Goal: Register for event/course

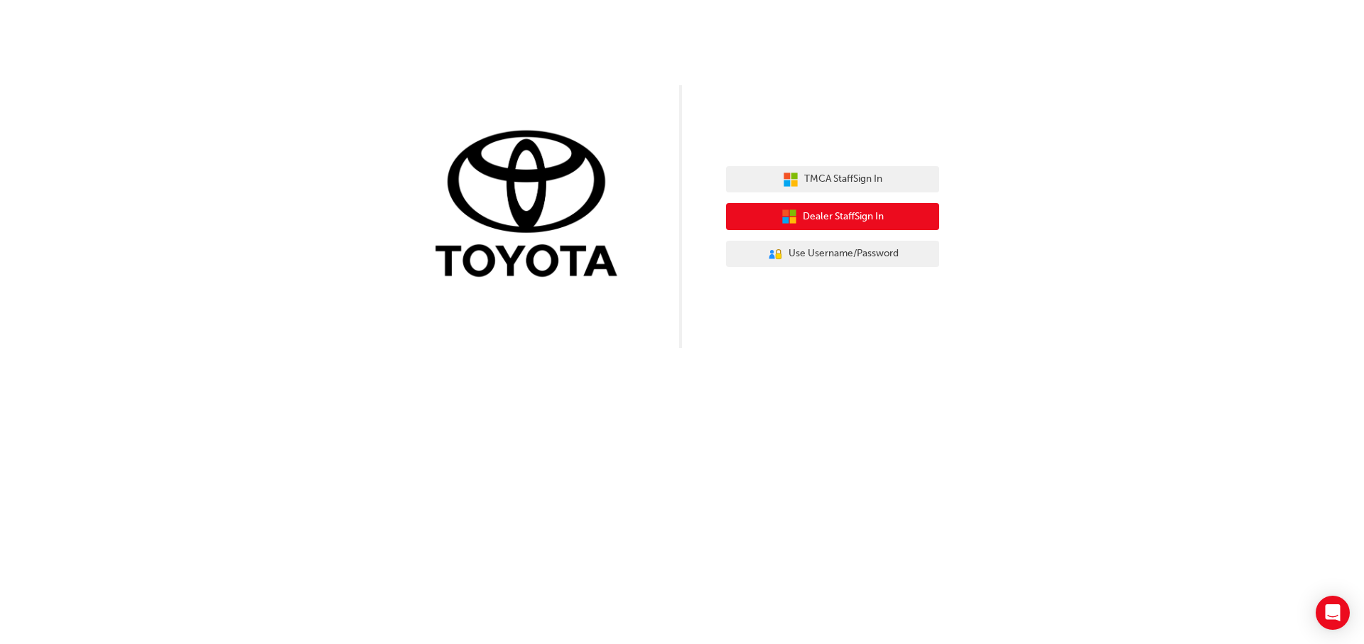
click at [824, 220] on span "Dealer Staff Sign In" at bounding box center [843, 217] width 81 height 16
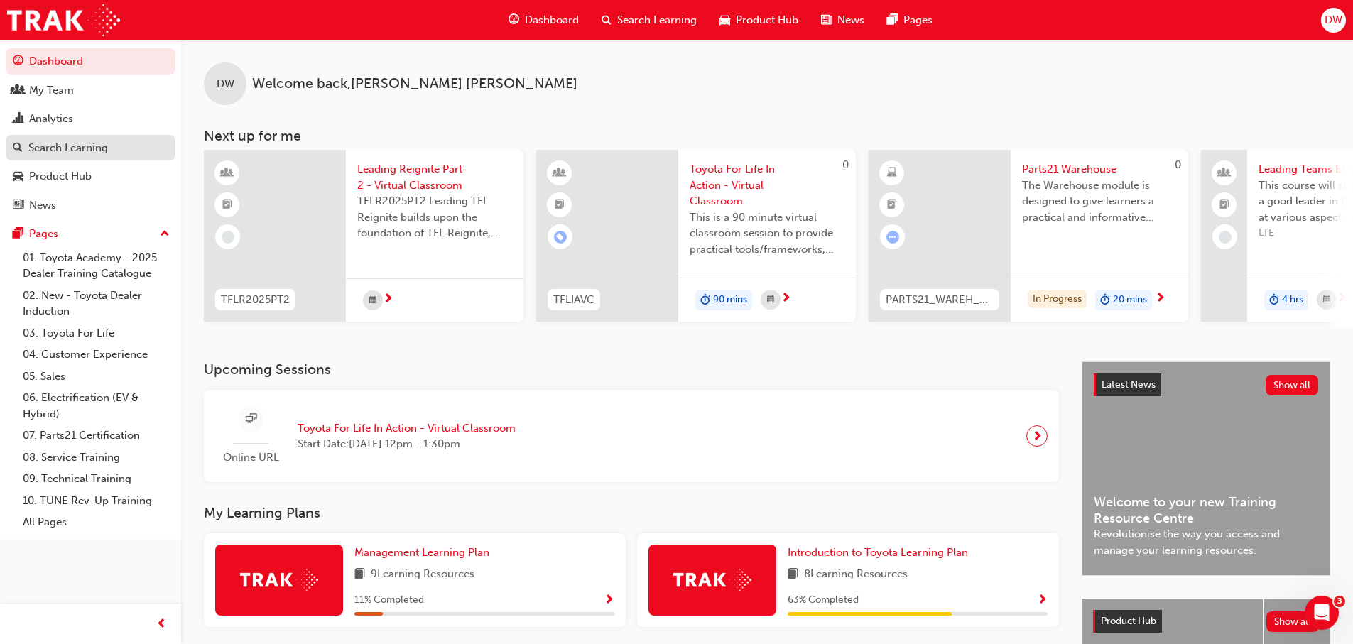
click at [79, 137] on link "Search Learning" at bounding box center [91, 148] width 170 height 26
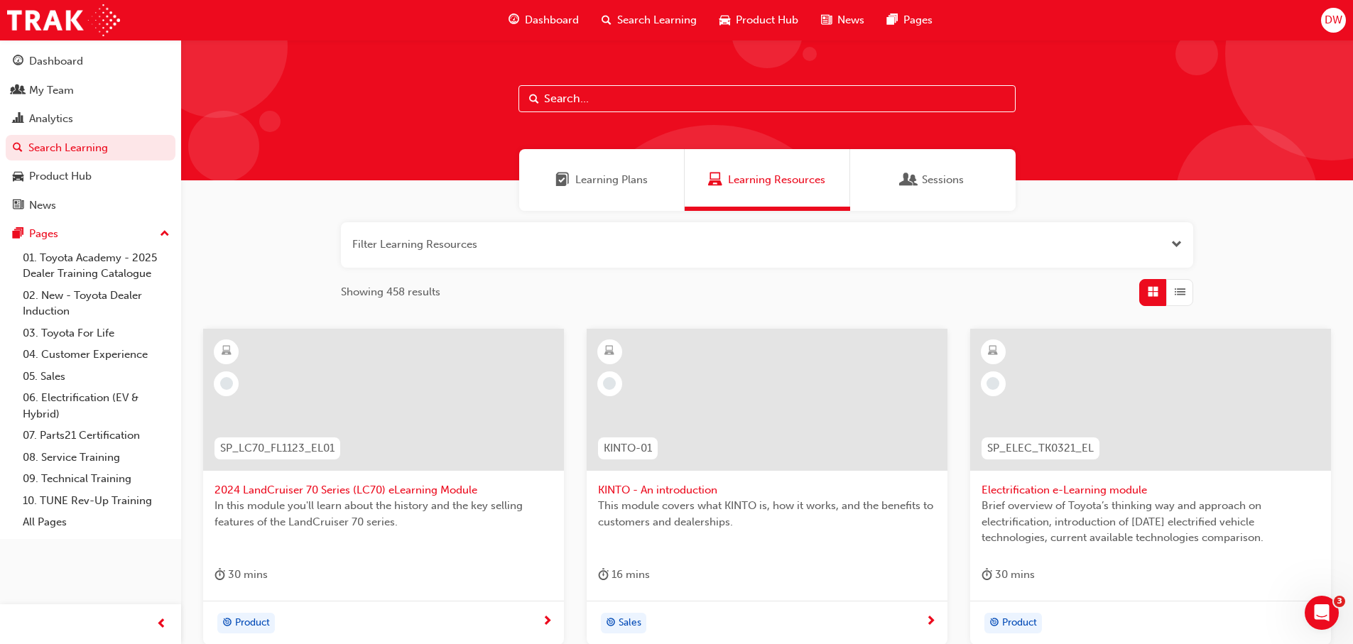
click at [607, 97] on input "text" at bounding box center [767, 98] width 497 height 27
type input "tfl"
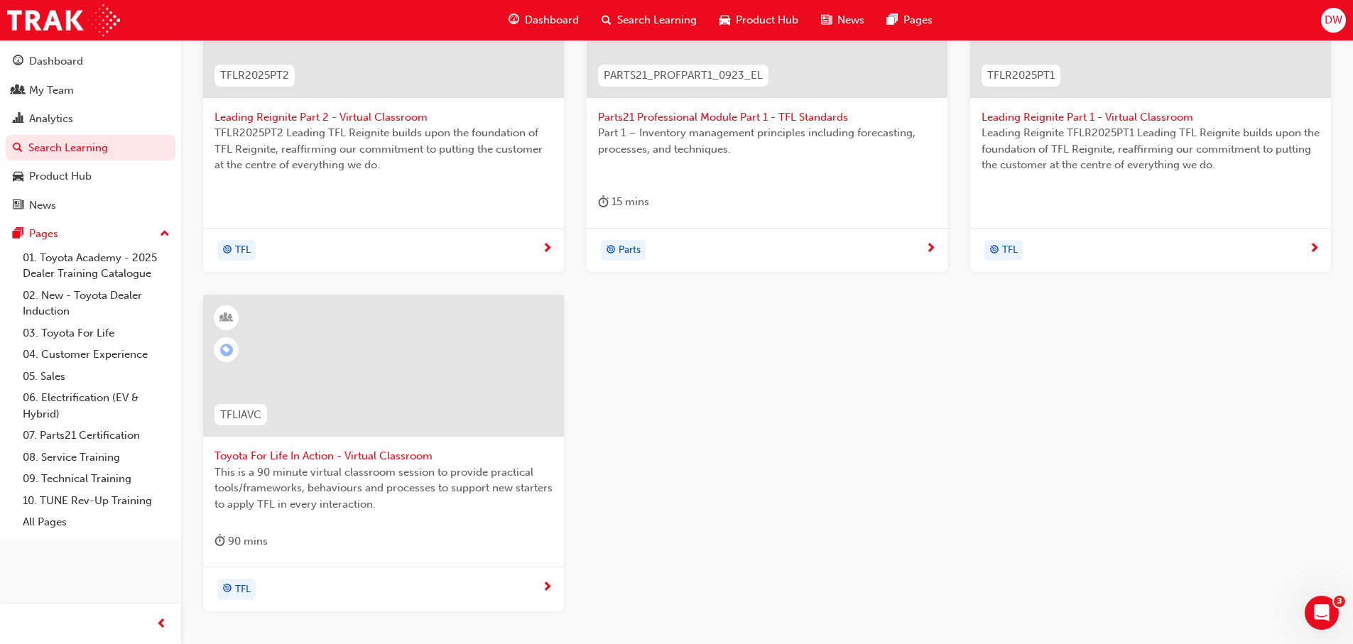
scroll to position [426, 0]
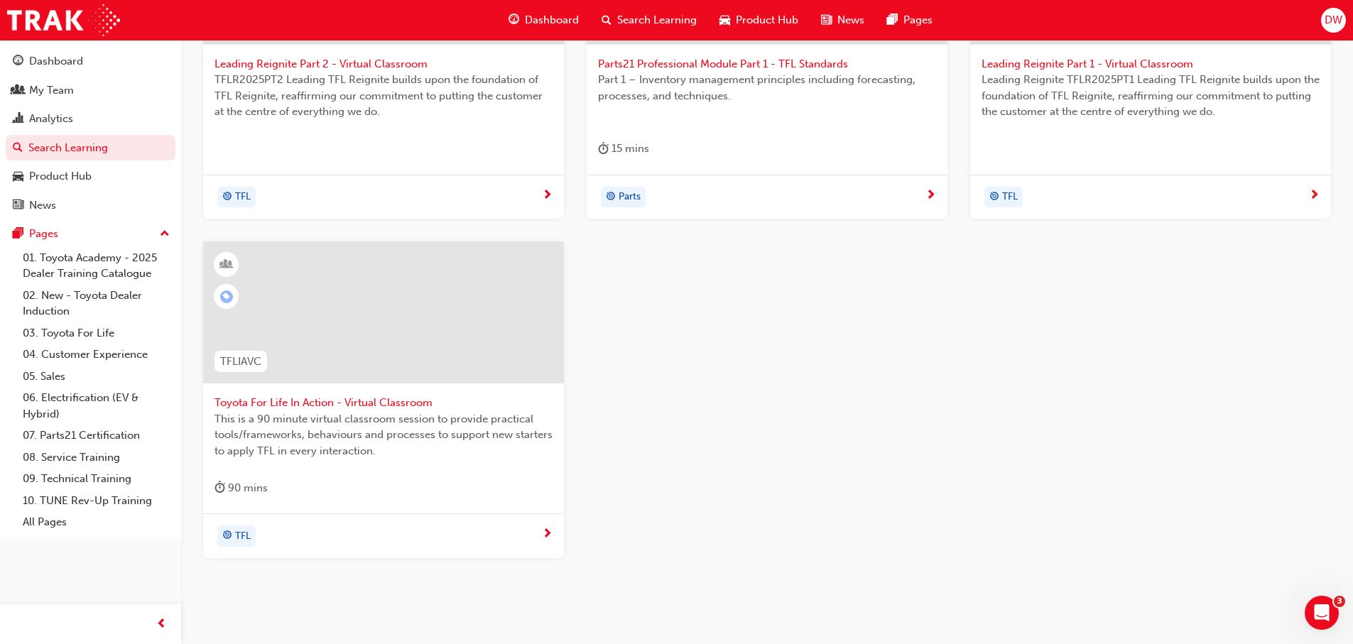
click at [390, 356] on div at bounding box center [383, 313] width 361 height 142
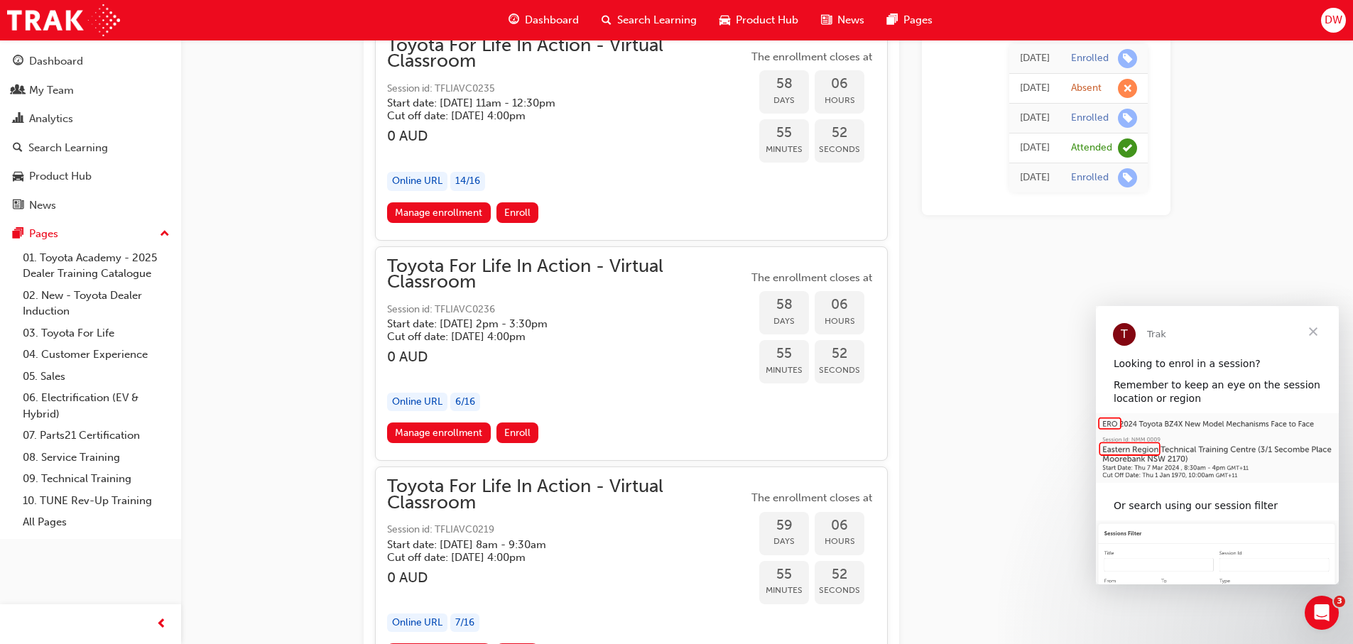
scroll to position [15870, 0]
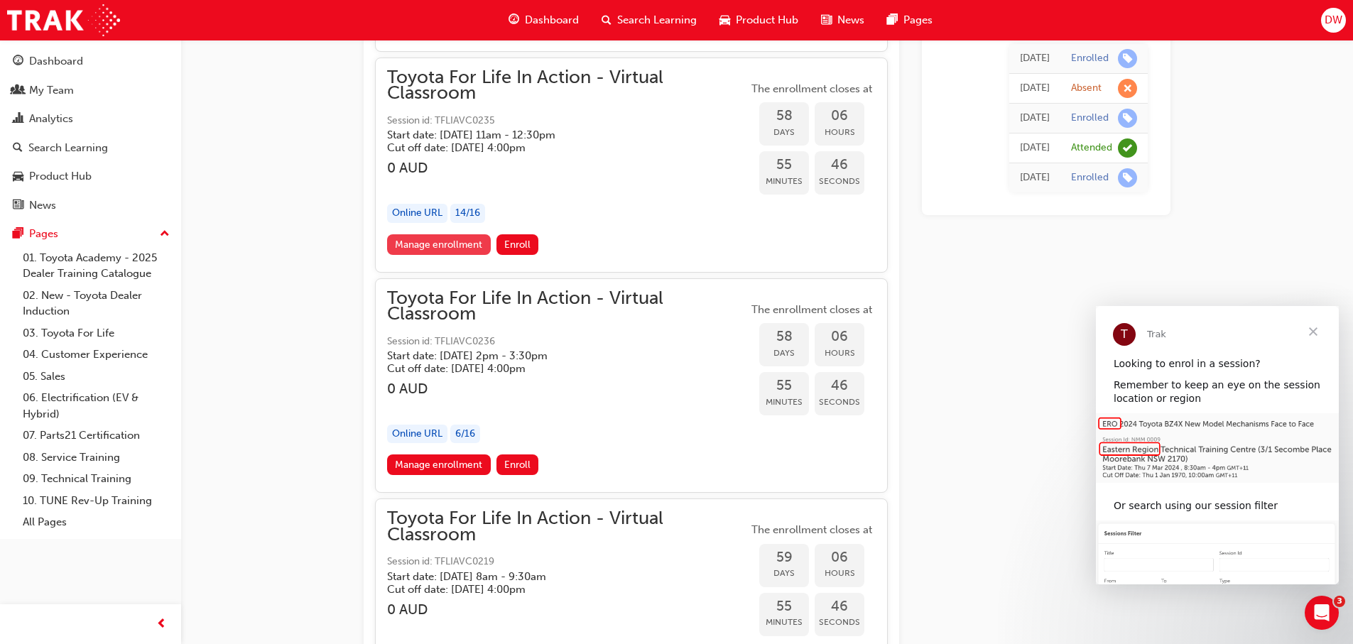
click at [438, 246] on link "Manage enrollment" at bounding box center [439, 244] width 104 height 21
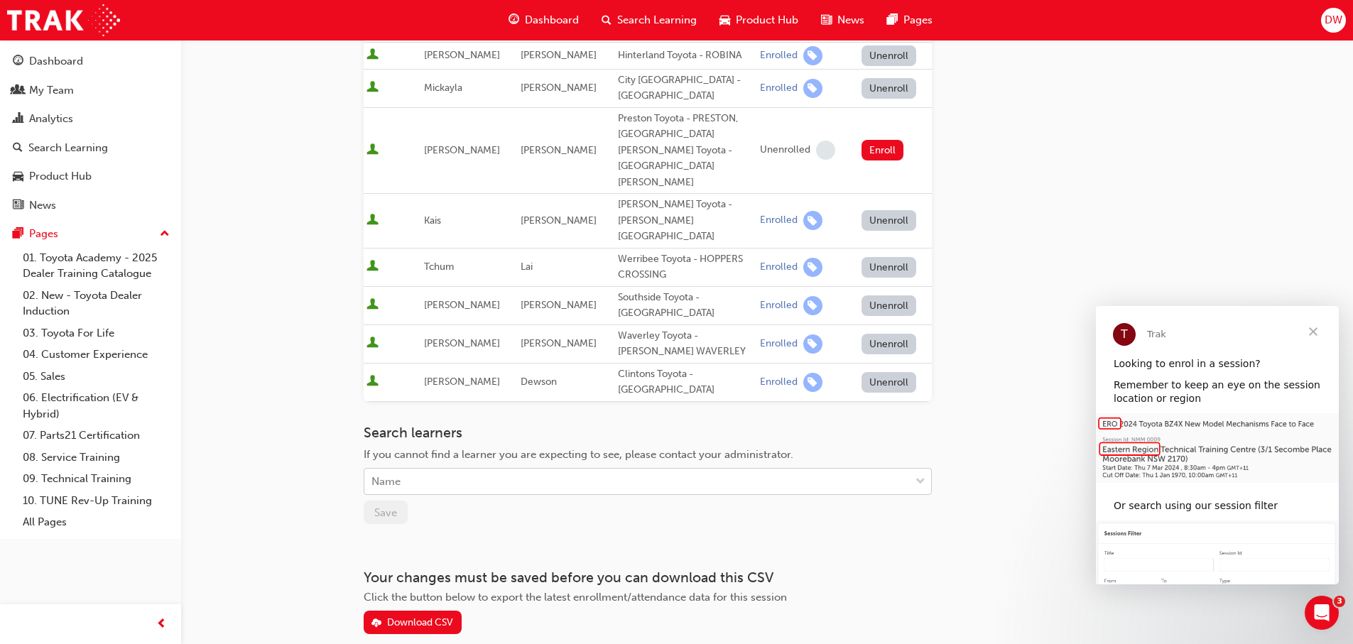
scroll to position [567, 0]
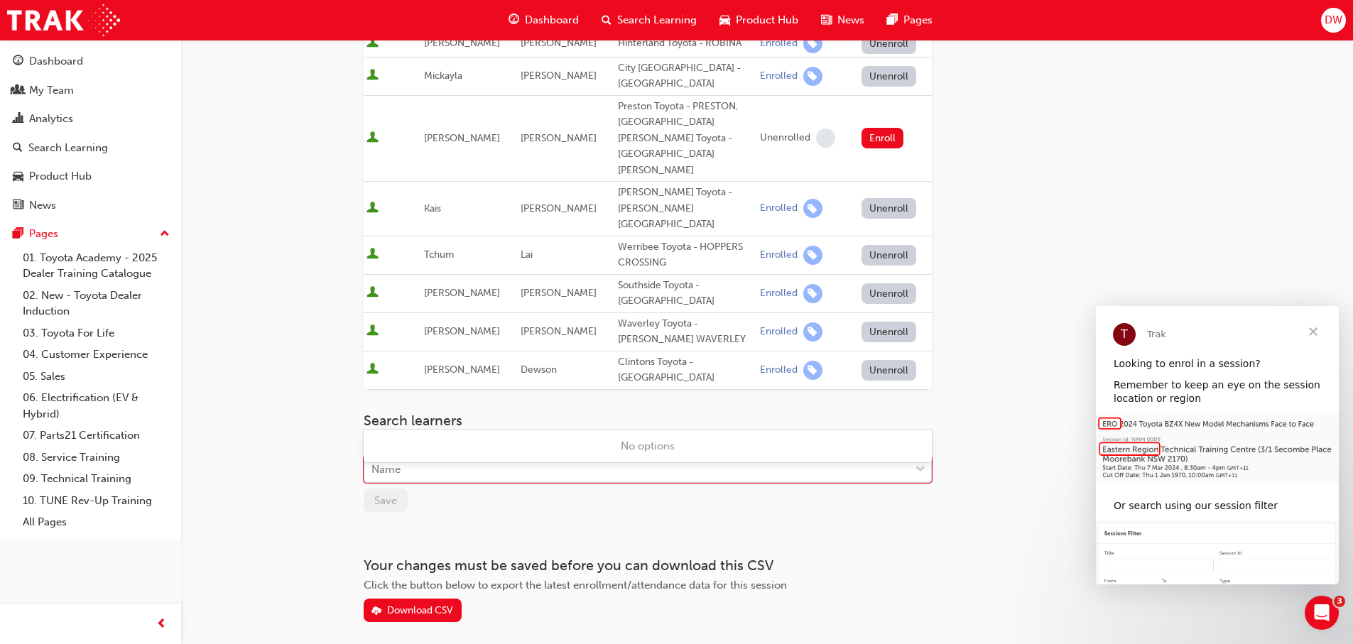
click at [439, 458] on div "Name" at bounding box center [637, 470] width 546 height 25
type input "sch"
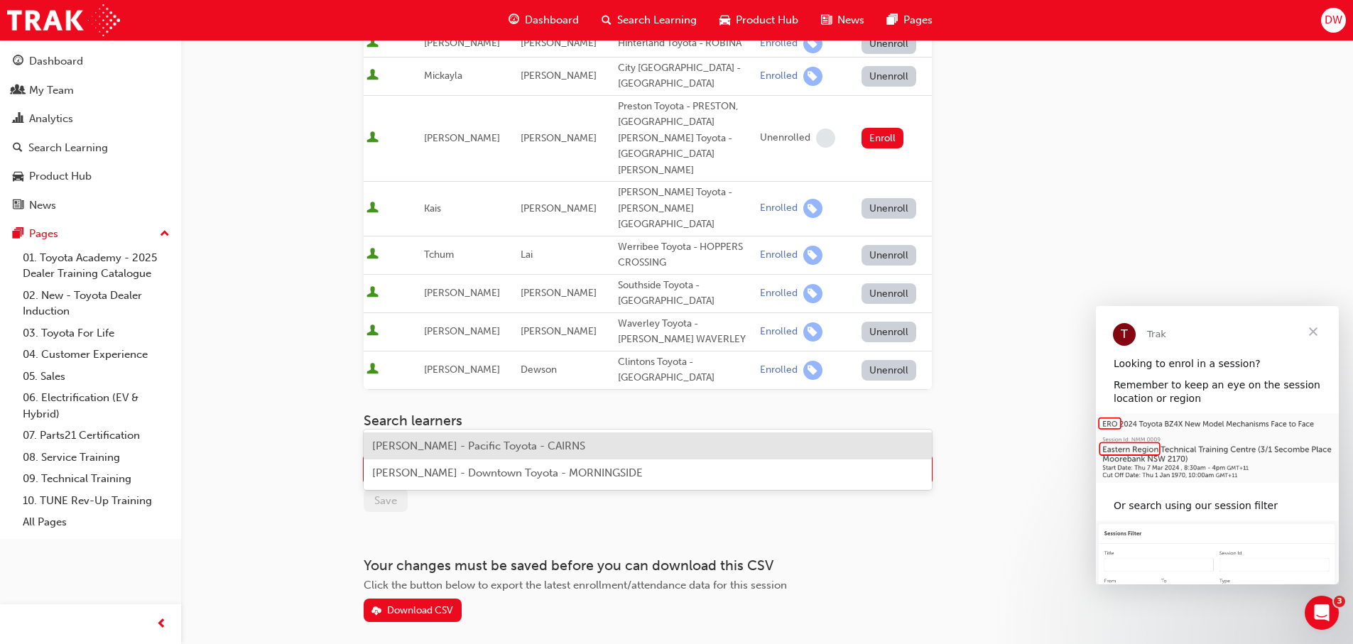
click at [425, 446] on span "[PERSON_NAME] - Pacific Toyota - CAIRNS" at bounding box center [478, 446] width 213 height 13
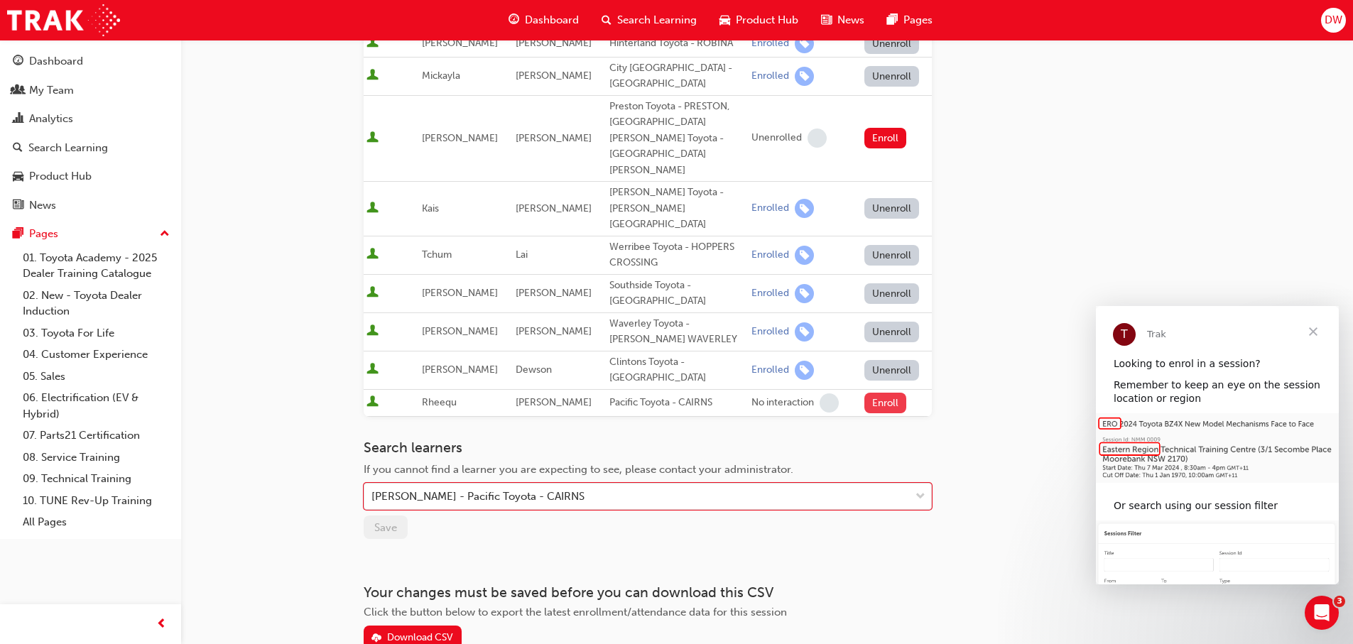
click at [889, 393] on button "Enroll" at bounding box center [886, 403] width 43 height 21
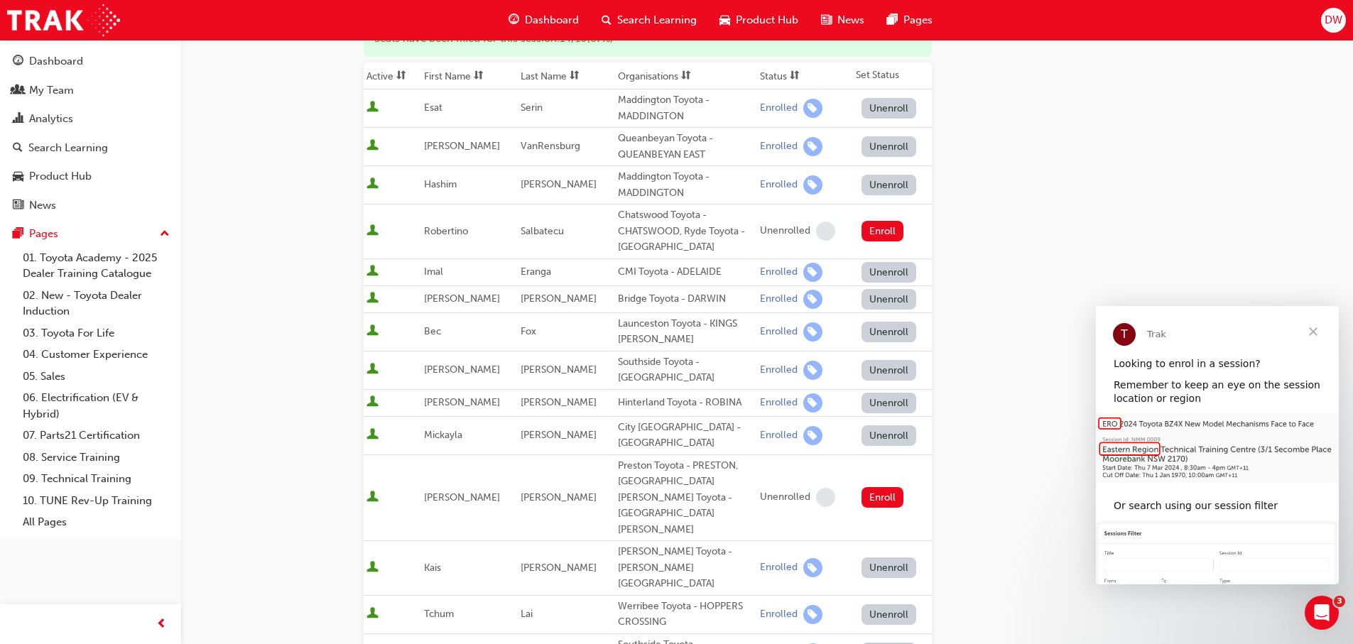
scroll to position [0, 0]
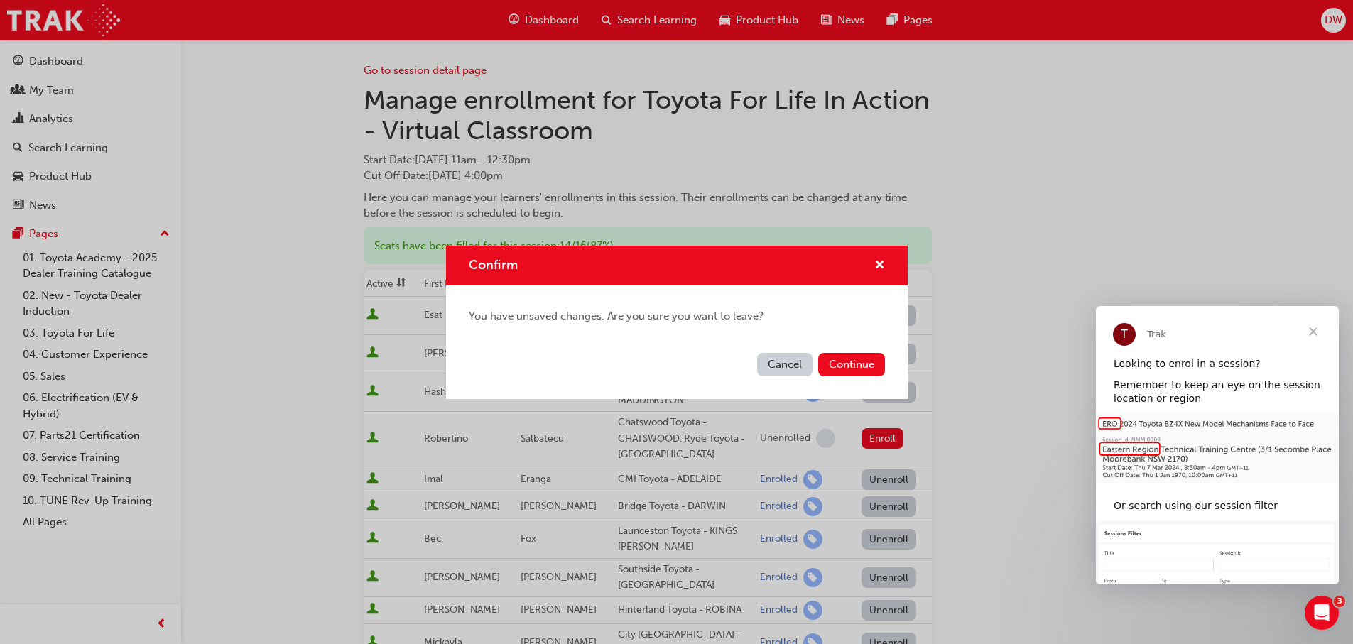
click at [796, 368] on button "Cancel" at bounding box center [784, 364] width 55 height 23
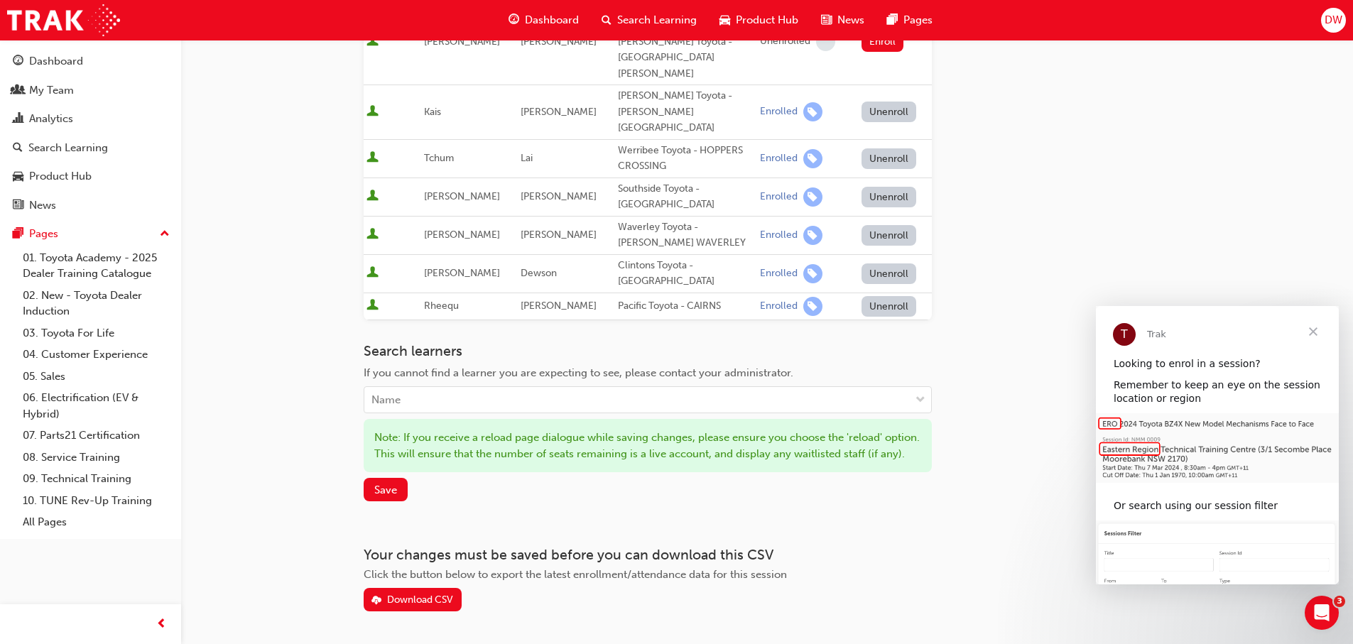
scroll to position [669, 0]
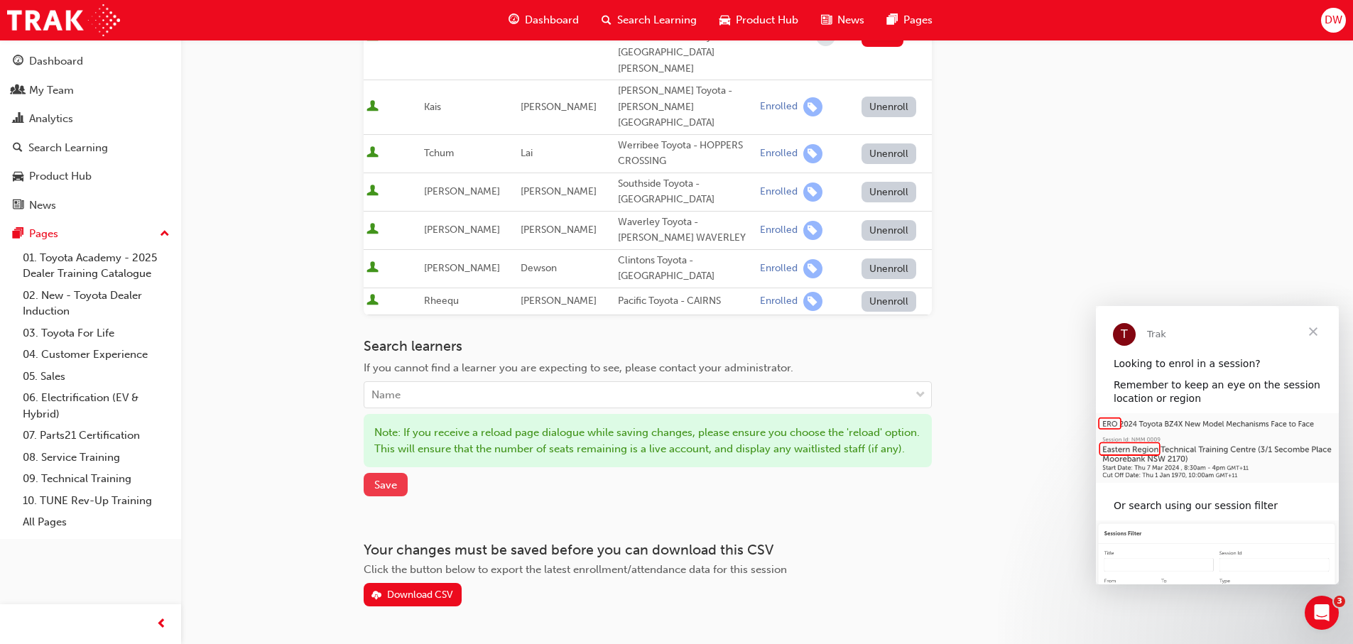
click at [391, 479] on span "Save" at bounding box center [385, 485] width 23 height 13
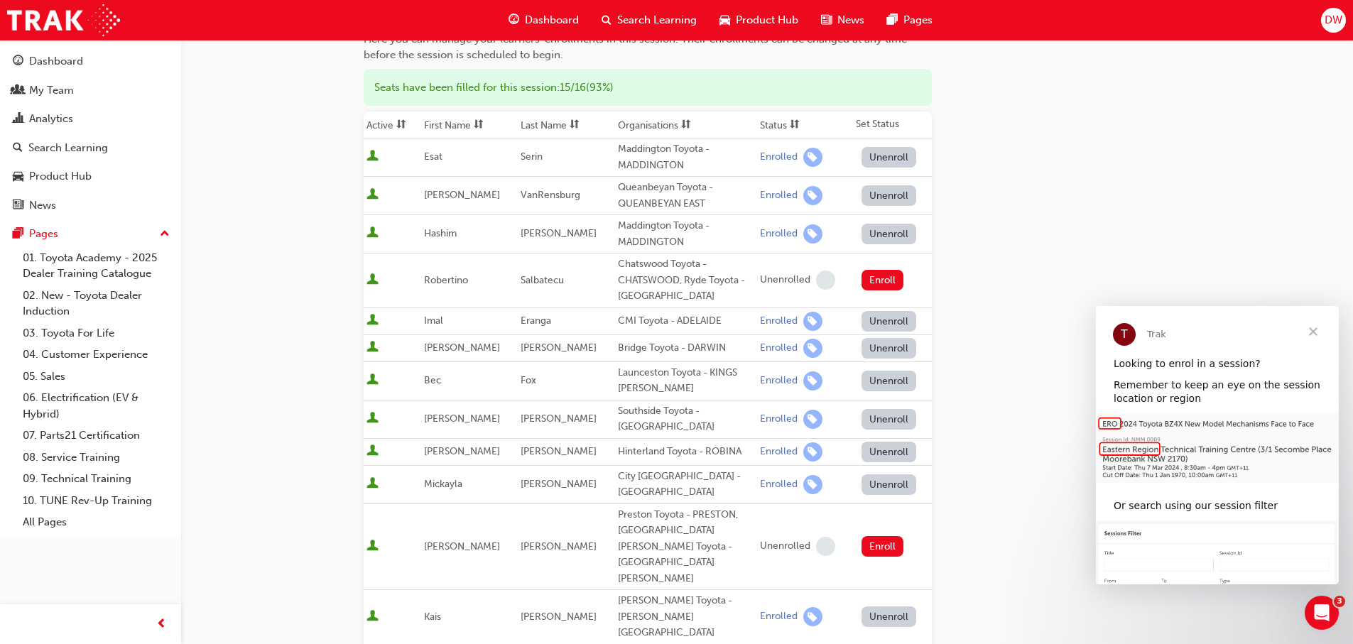
scroll to position [0, 0]
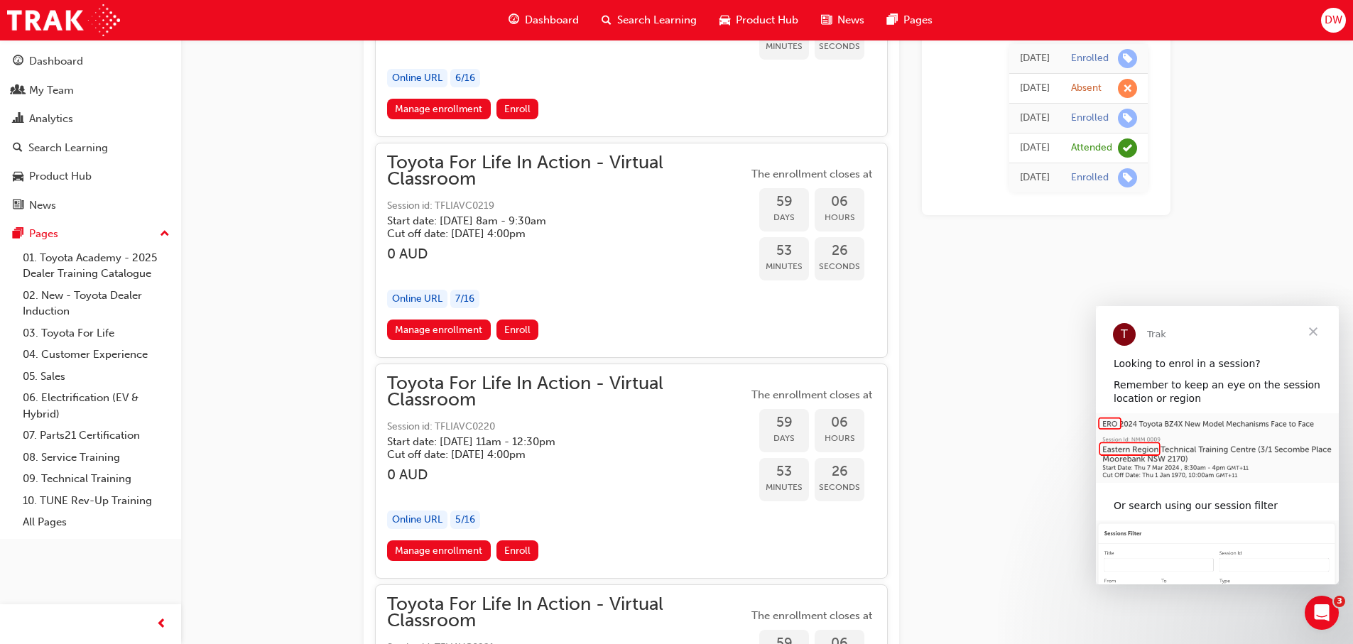
scroll to position [16228, 0]
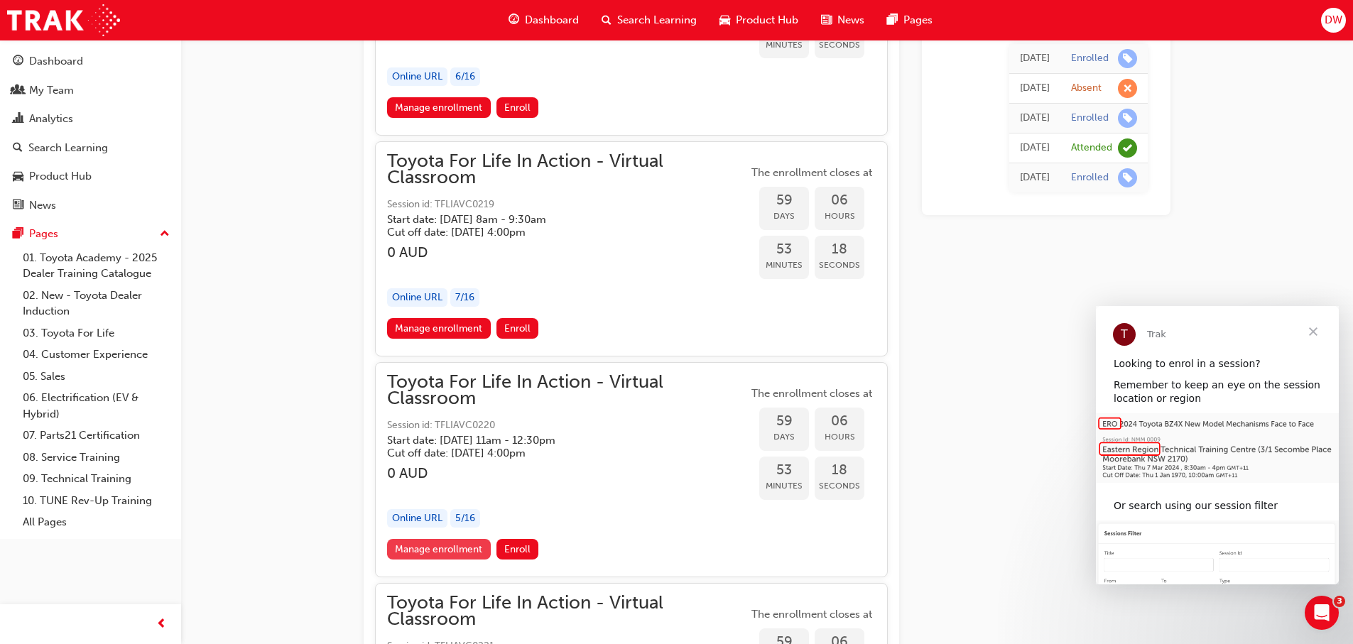
click at [472, 545] on link "Manage enrollment" at bounding box center [439, 549] width 104 height 21
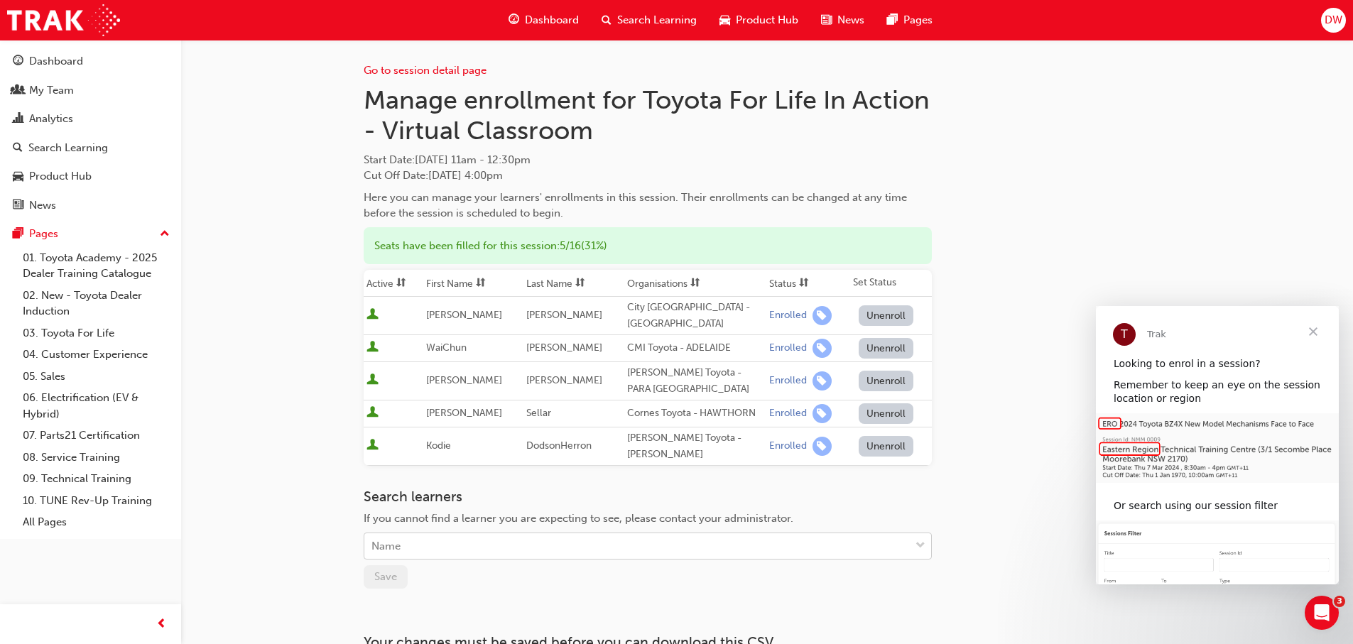
click at [424, 534] on div "Name" at bounding box center [637, 546] width 546 height 25
type input "s"
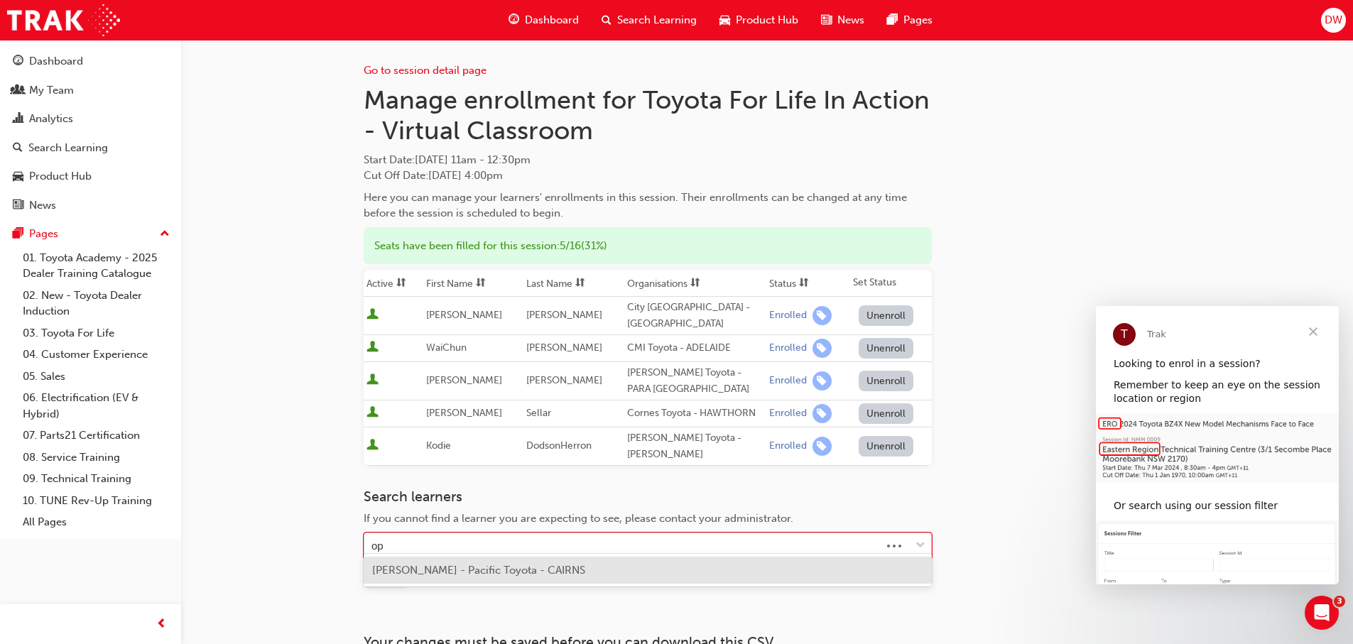
type input "opu"
click at [414, 570] on span "[PERSON_NAME] - Pacific Toyota - CAIRNS" at bounding box center [478, 570] width 213 height 13
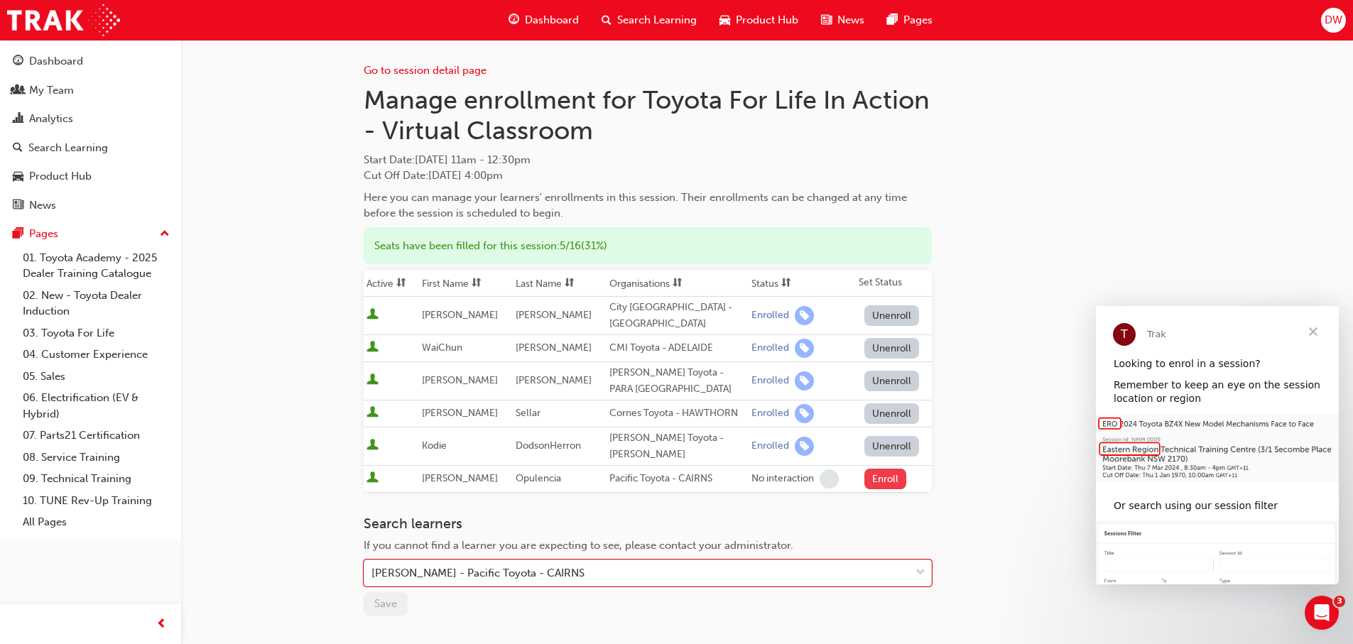
click at [873, 469] on button "Enroll" at bounding box center [886, 479] width 43 height 21
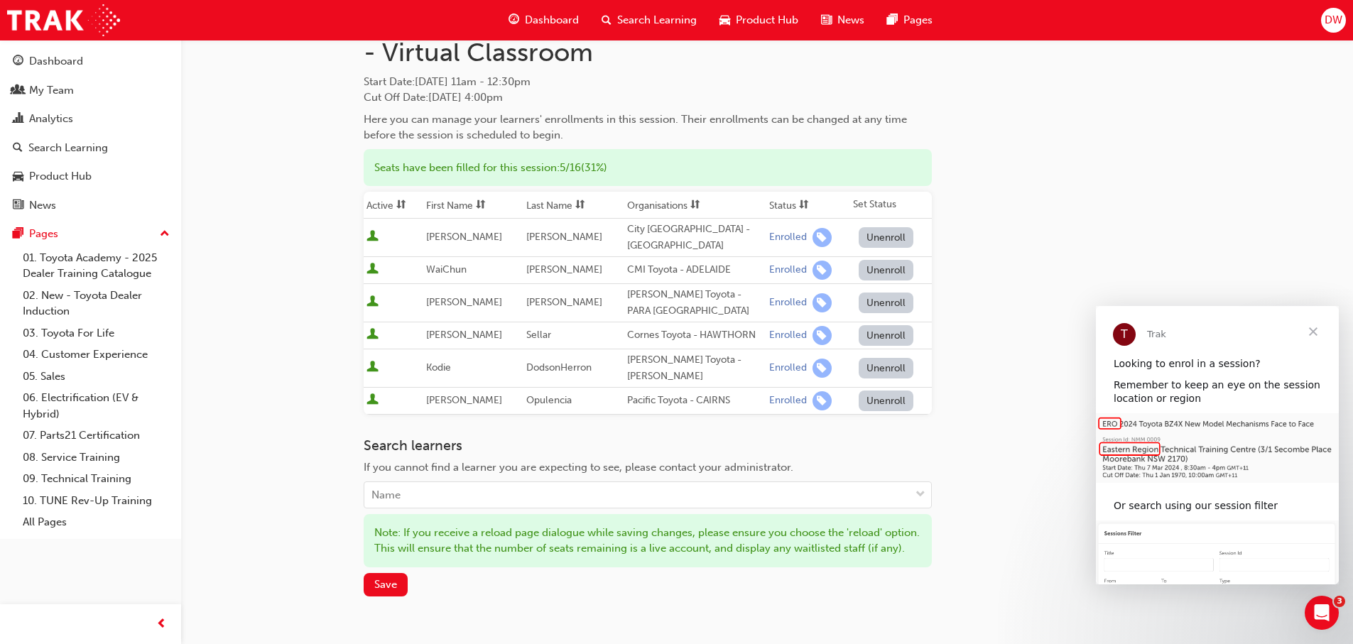
scroll to position [226, 0]
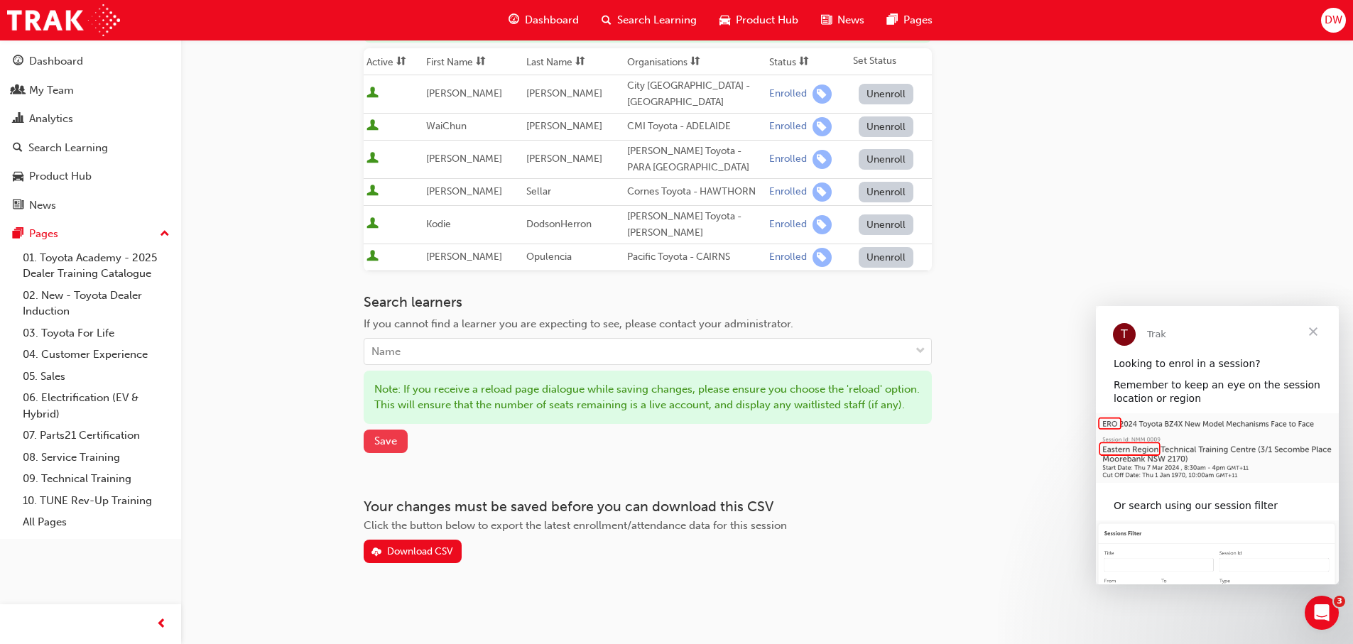
click at [398, 441] on button "Save" at bounding box center [386, 441] width 44 height 23
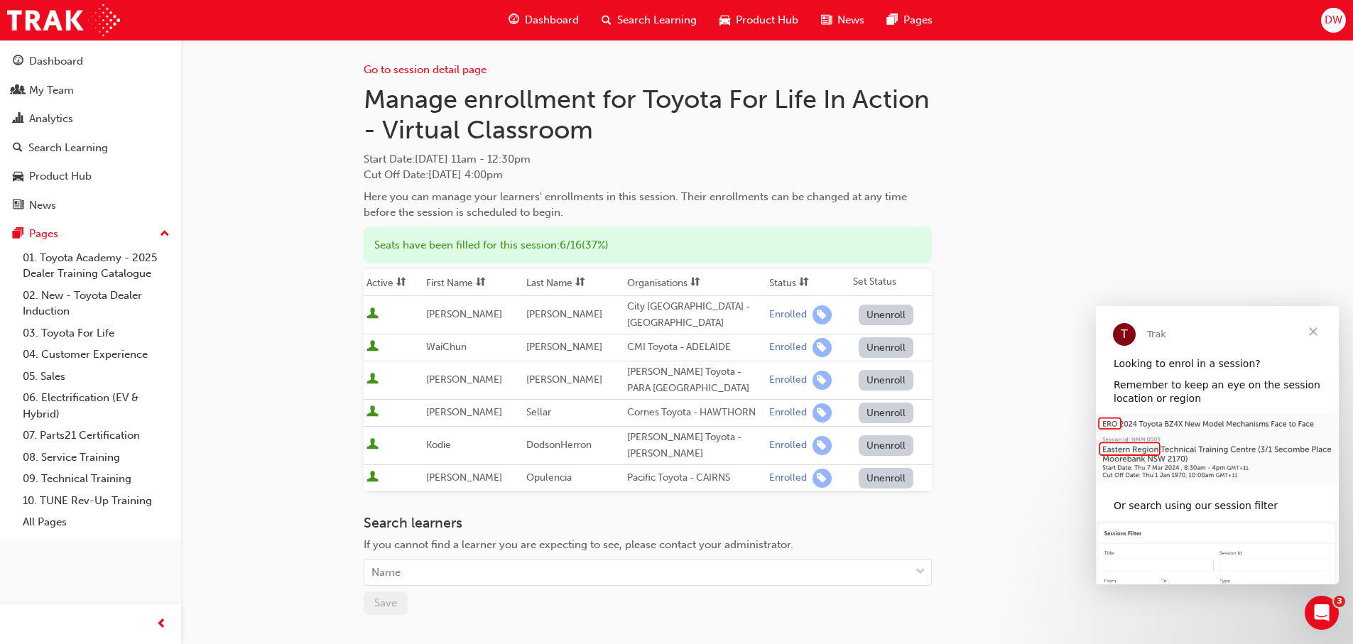
scroll to position [0, 0]
click at [80, 70] on link "Dashboard" at bounding box center [91, 61] width 170 height 26
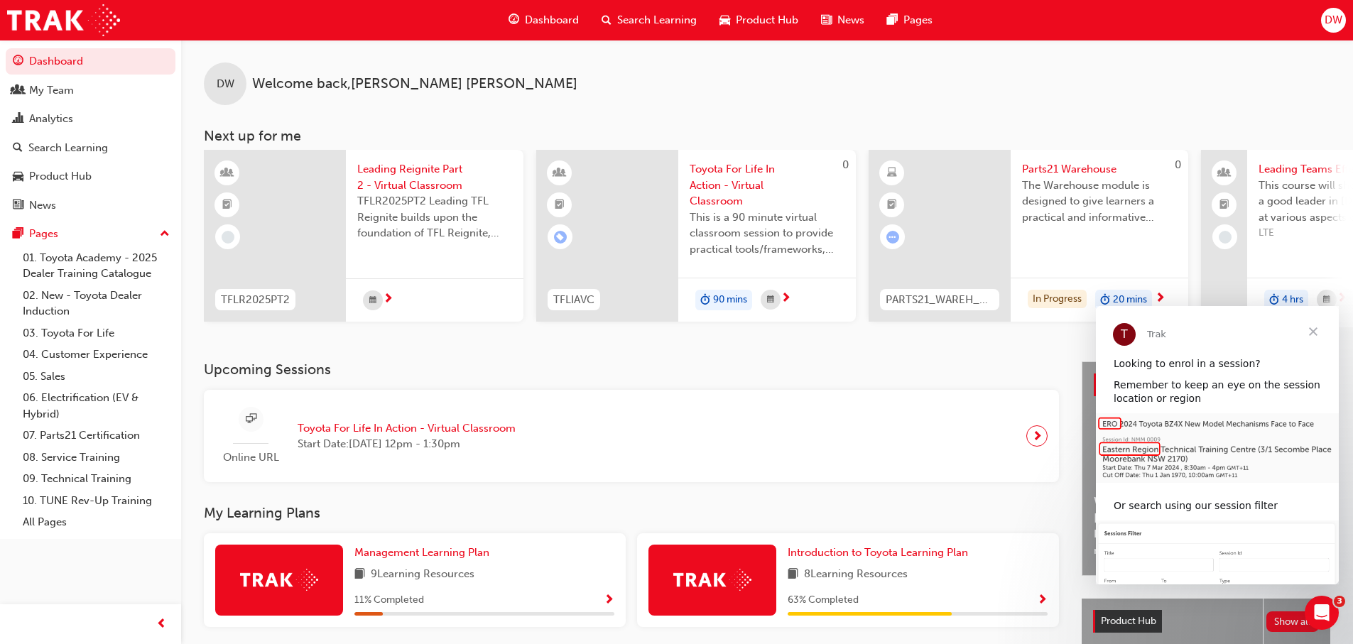
click at [1314, 332] on span "Close" at bounding box center [1313, 331] width 51 height 51
